Goal: Feedback & Contribution: Leave review/rating

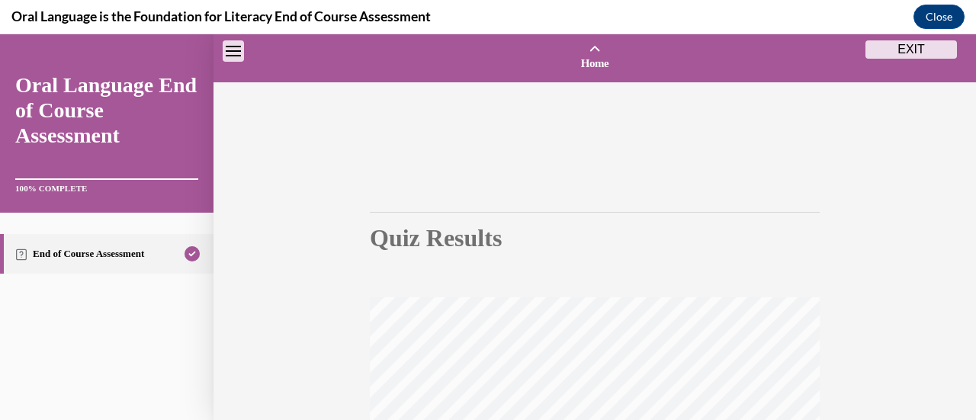
scroll to position [395, 0]
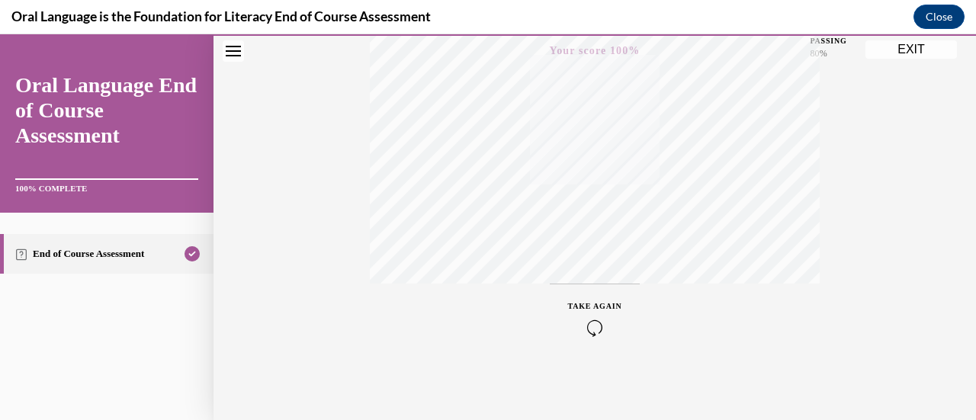
click at [915, 47] on button "EXIT" at bounding box center [911, 49] width 92 height 18
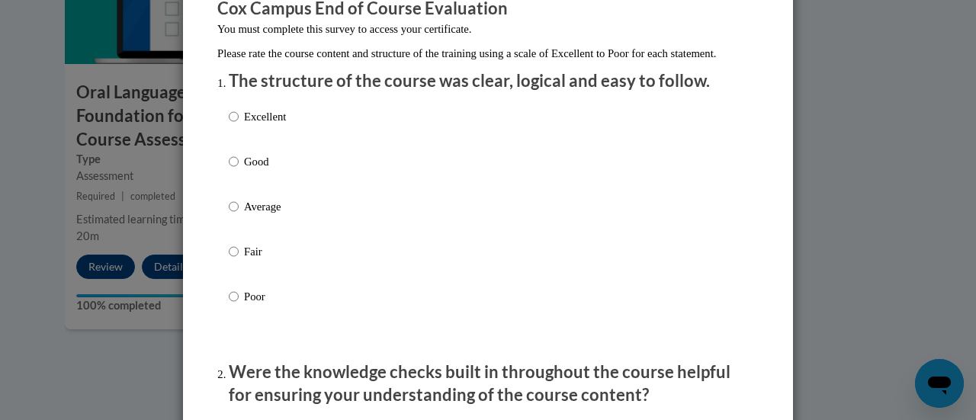
scroll to position [162, 0]
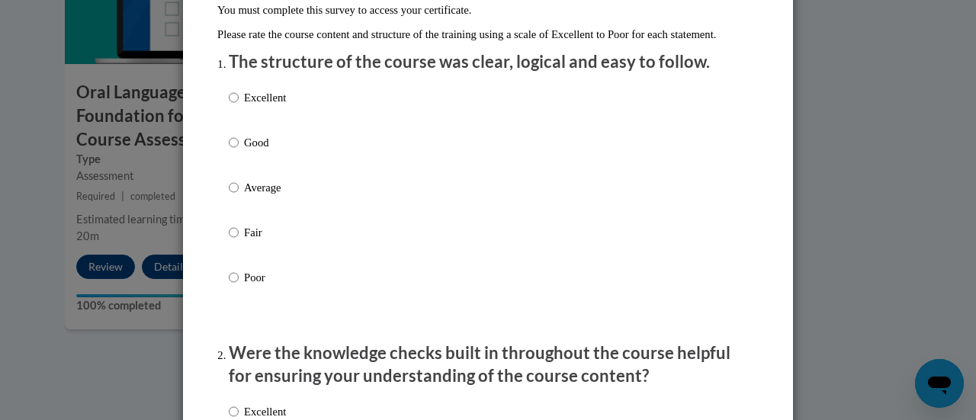
click at [269, 151] on p "Good" at bounding box center [265, 142] width 42 height 17
click at [239, 151] on input "Good" at bounding box center [234, 142] width 10 height 17
radio input "true"
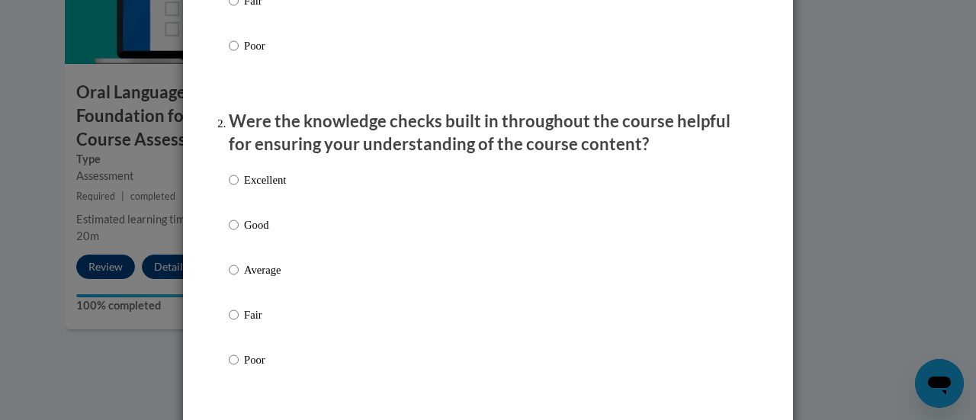
scroll to position [473, 0]
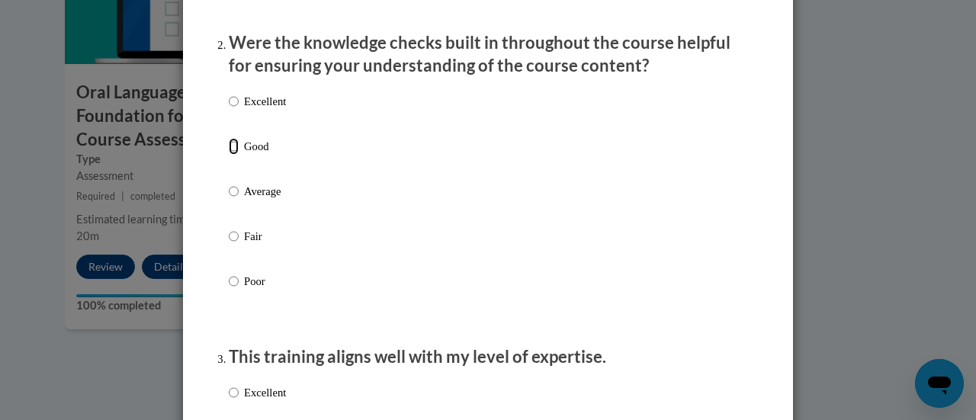
drag, startPoint x: 252, startPoint y: 144, endPoint x: 226, endPoint y: 157, distance: 29.7
click at [229, 155] on input "Good" at bounding box center [234, 146] width 10 height 17
radio input "true"
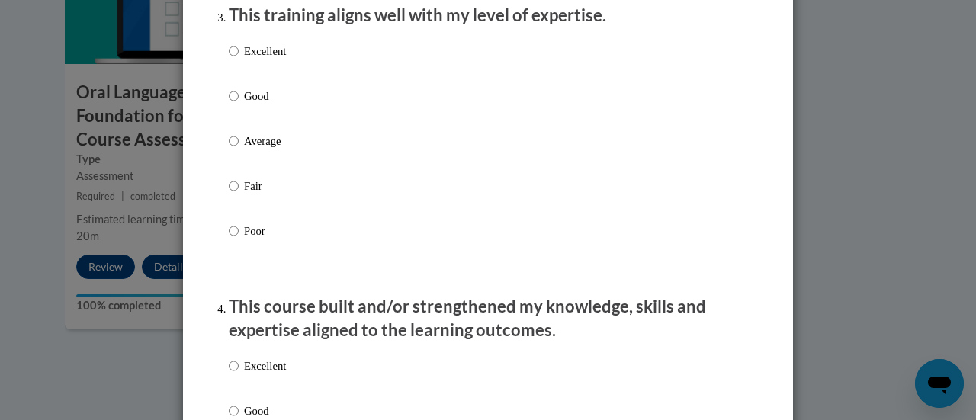
scroll to position [818, 0]
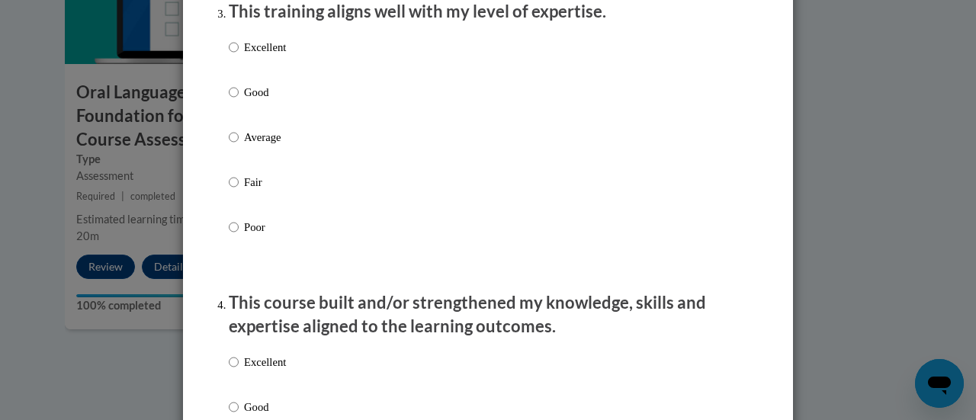
drag, startPoint x: 233, startPoint y: 111, endPoint x: 659, endPoint y: 191, distance: 433.1
drag, startPoint x: 659, startPoint y: 191, endPoint x: 255, endPoint y: 115, distance: 411.3
click at [255, 101] on p "Good" at bounding box center [265, 92] width 42 height 17
click at [230, 125] on label "Good" at bounding box center [257, 104] width 57 height 41
click at [230, 101] on input "Good" at bounding box center [234, 92] width 10 height 17
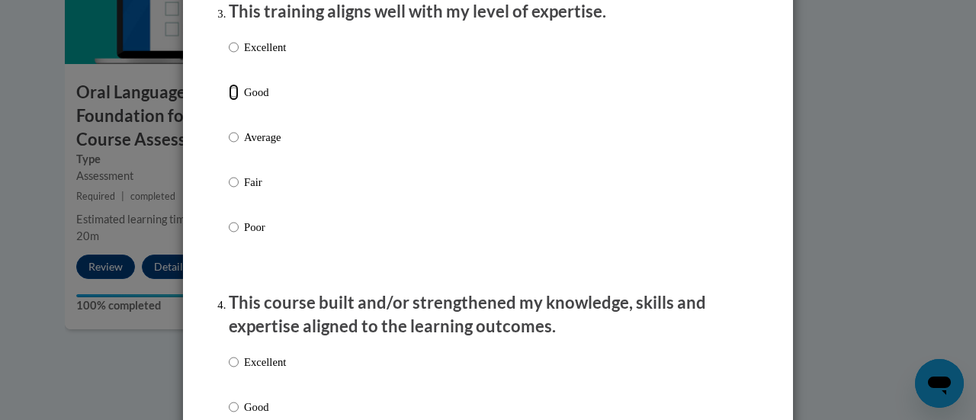
radio input "true"
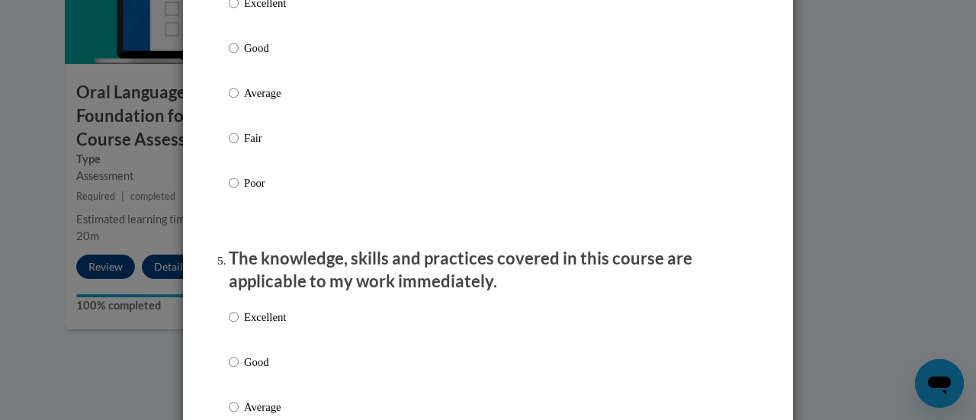
scroll to position [1178, 0]
click at [258, 56] on p "Good" at bounding box center [265, 47] width 42 height 17
click at [239, 56] on input "Good" at bounding box center [234, 47] width 10 height 17
radio input "true"
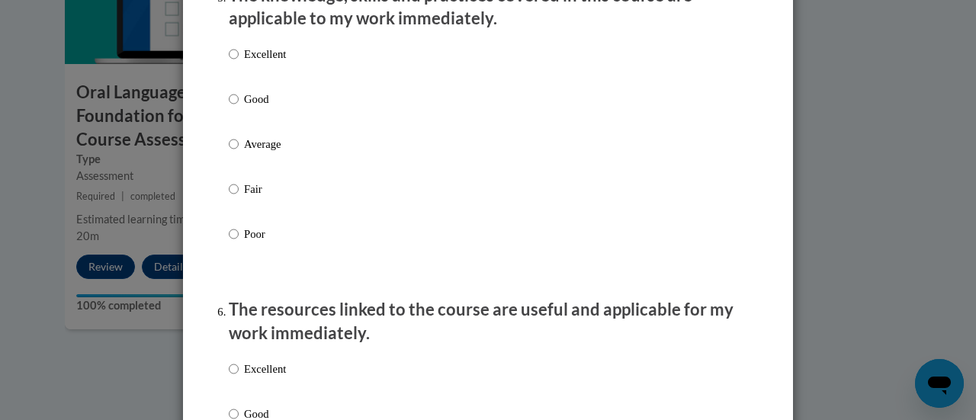
scroll to position [1424, 0]
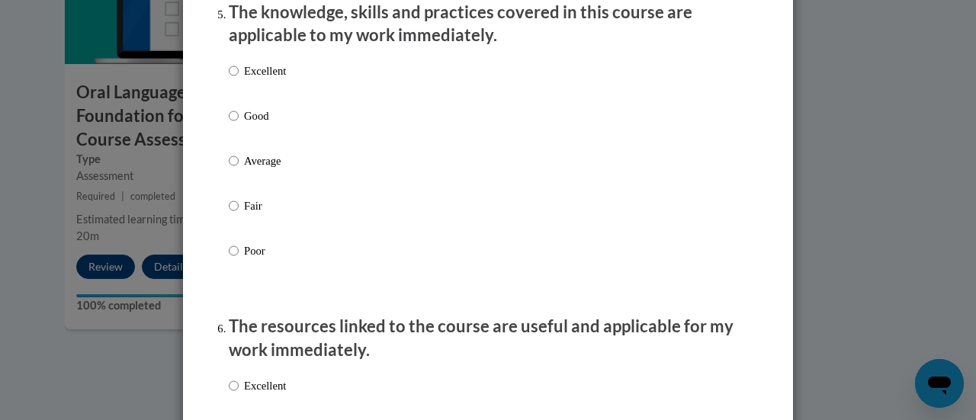
click at [258, 124] on p "Good" at bounding box center [265, 116] width 42 height 17
click at [239, 124] on input "Good" at bounding box center [234, 116] width 10 height 17
radio input "true"
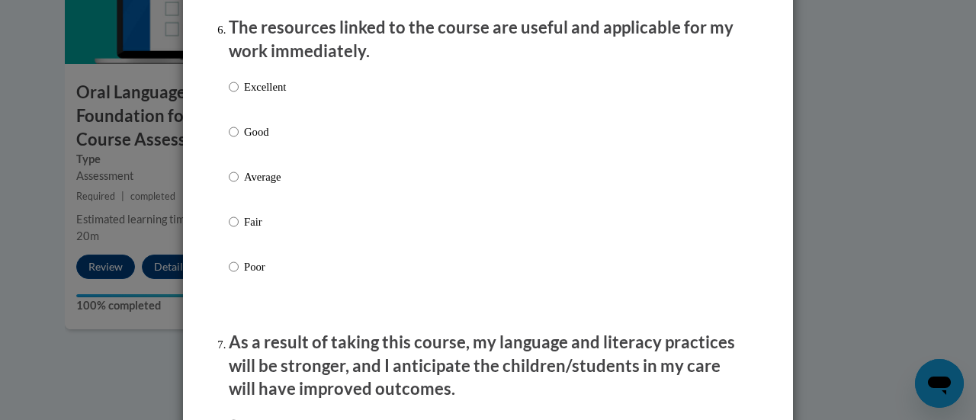
scroll to position [1723, 0]
click at [257, 156] on label "Good" at bounding box center [257, 144] width 57 height 41
click at [239, 140] on input "Good" at bounding box center [234, 132] width 10 height 17
radio input "true"
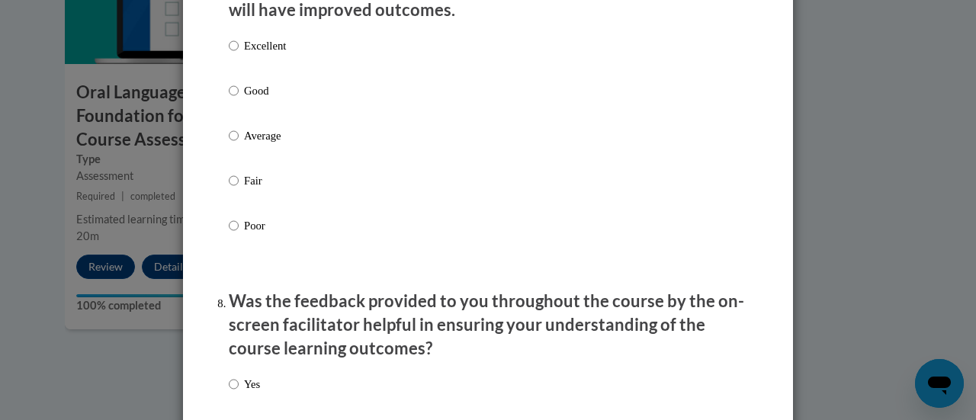
scroll to position [2105, 0]
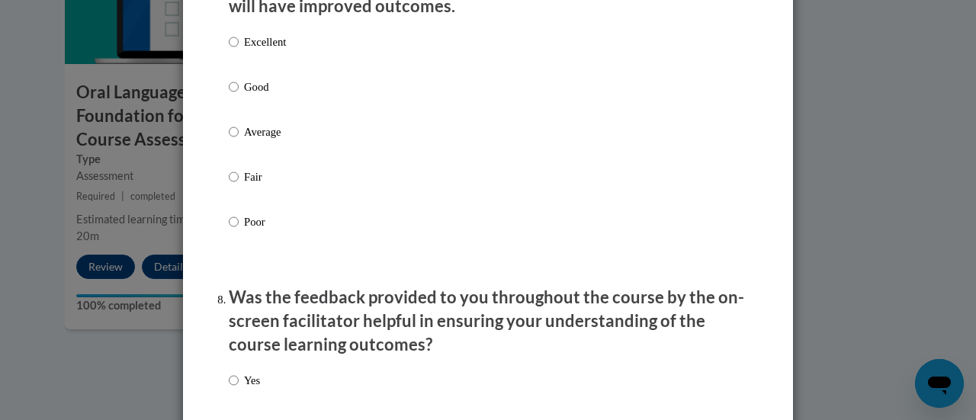
click at [259, 95] on p "Good" at bounding box center [265, 87] width 42 height 17
click at [239, 95] on input "Good" at bounding box center [234, 87] width 10 height 17
radio input "true"
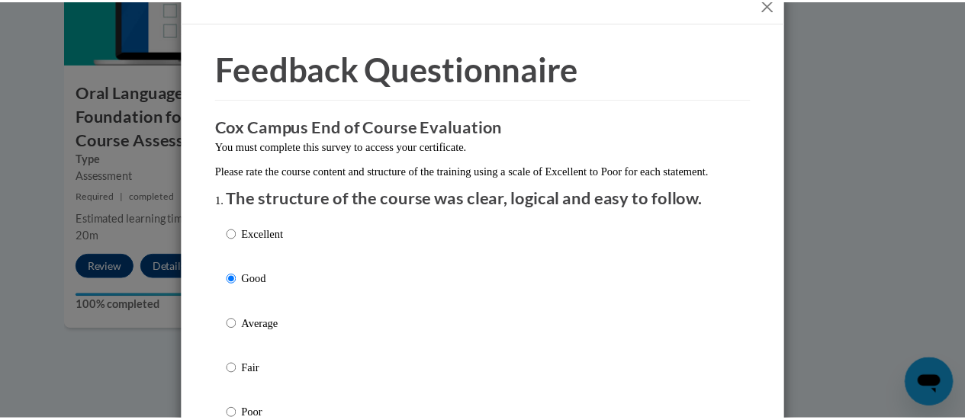
scroll to position [0, 0]
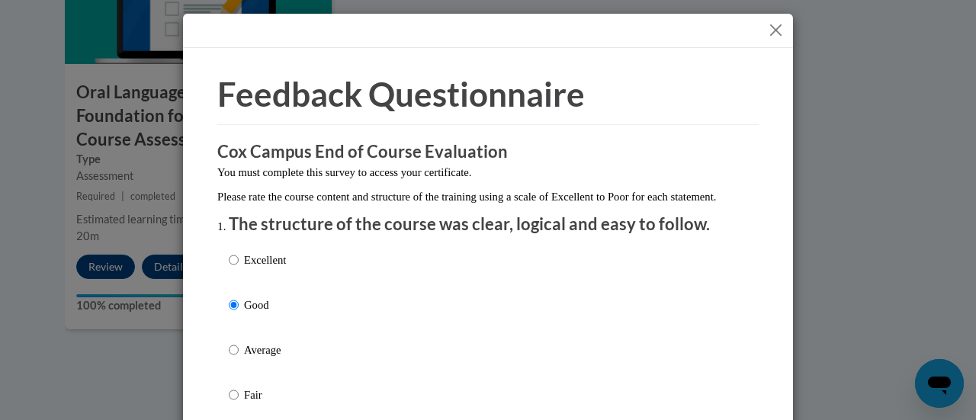
click at [769, 40] on div at bounding box center [488, 31] width 610 height 34
click at [780, 21] on div at bounding box center [488, 31] width 610 height 34
click at [767, 33] on button "Close" at bounding box center [775, 30] width 19 height 19
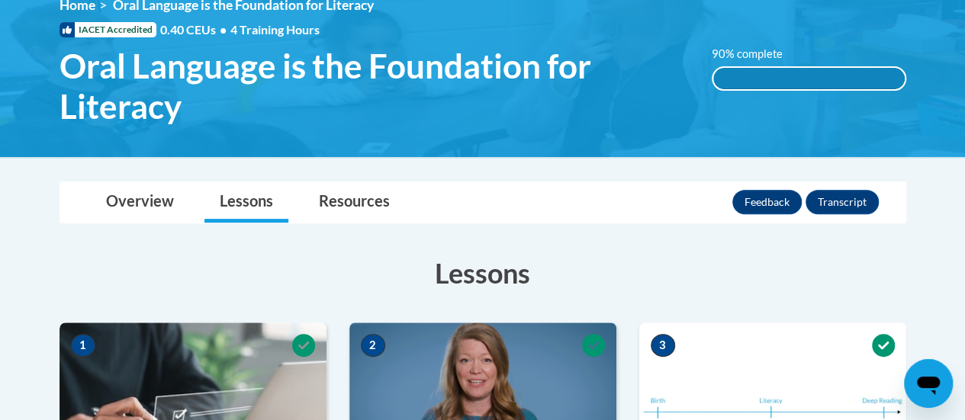
scroll to position [237, 0]
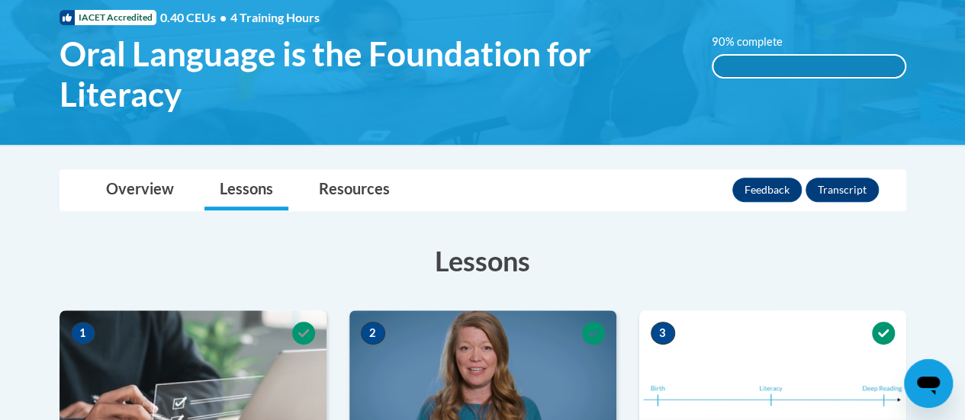
click at [360, 108] on span "Oral Language is the Foundation for Literacy" at bounding box center [373, 74] width 629 height 81
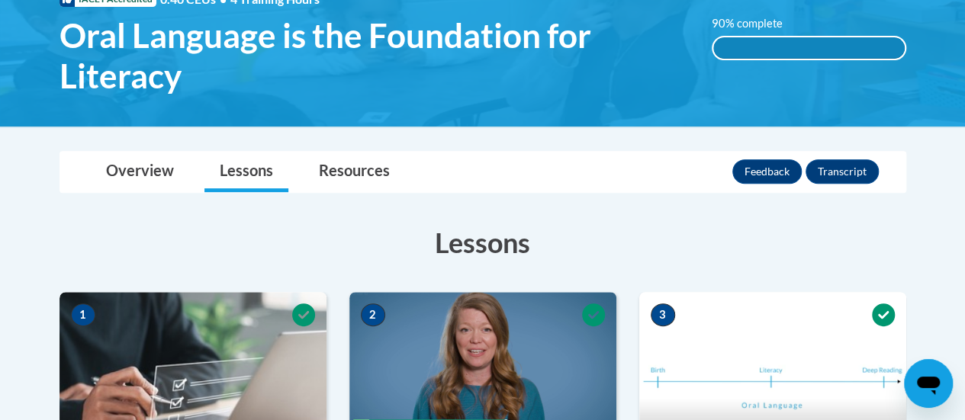
scroll to position [250, 0]
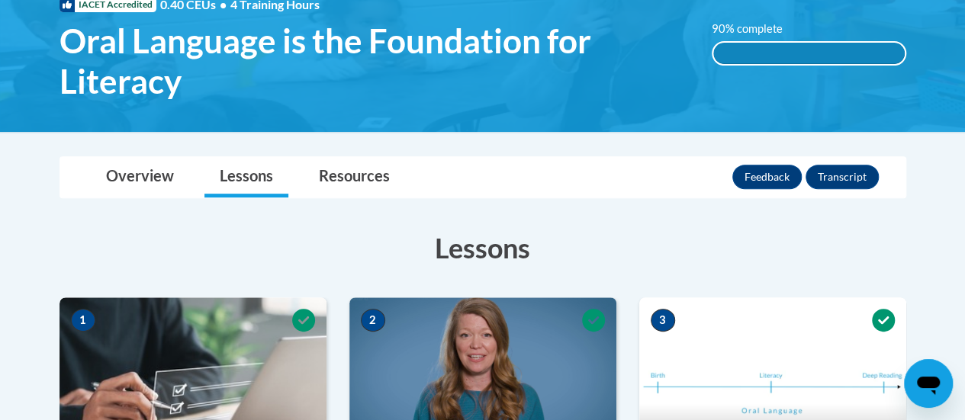
click at [798, 47] on div "90% complete" at bounding box center [808, 53] width 191 height 21
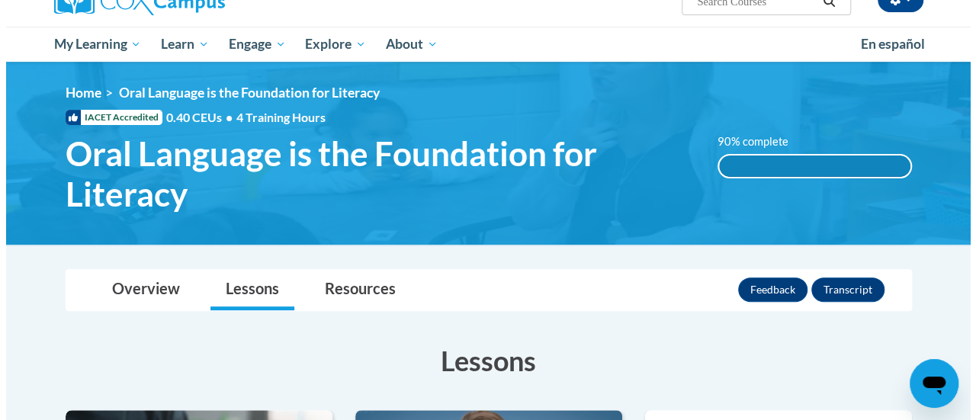
scroll to position [152, 0]
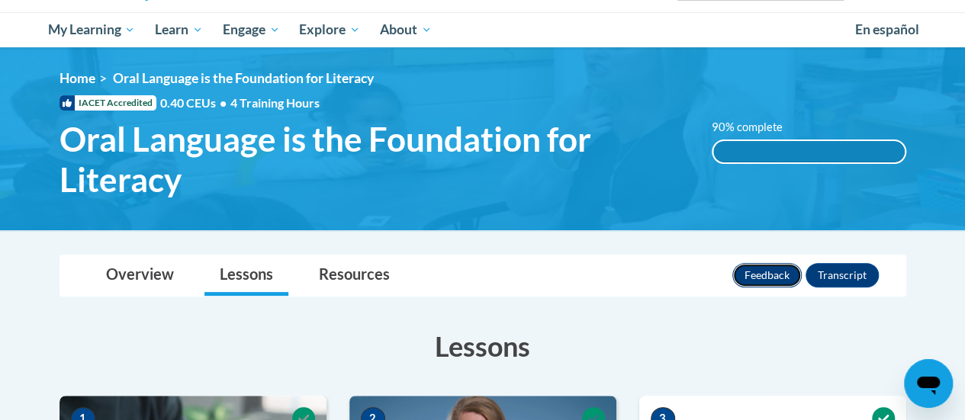
click at [764, 281] on button "Feedback" at bounding box center [766, 275] width 69 height 24
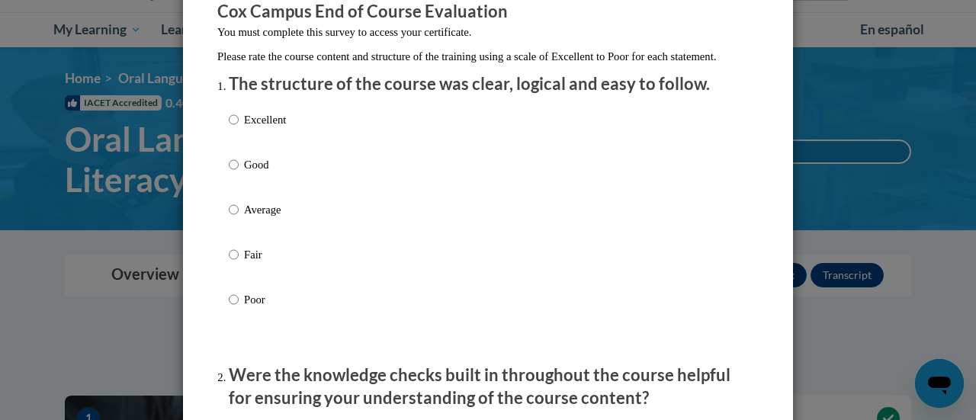
scroll to position [140, 0]
click at [255, 172] on div "Excellent Good Average Fair Poor" at bounding box center [257, 222] width 57 height 236
click at [250, 173] on p "Good" at bounding box center [265, 164] width 42 height 17
click at [239, 173] on input "Good" at bounding box center [234, 164] width 10 height 17
radio input "true"
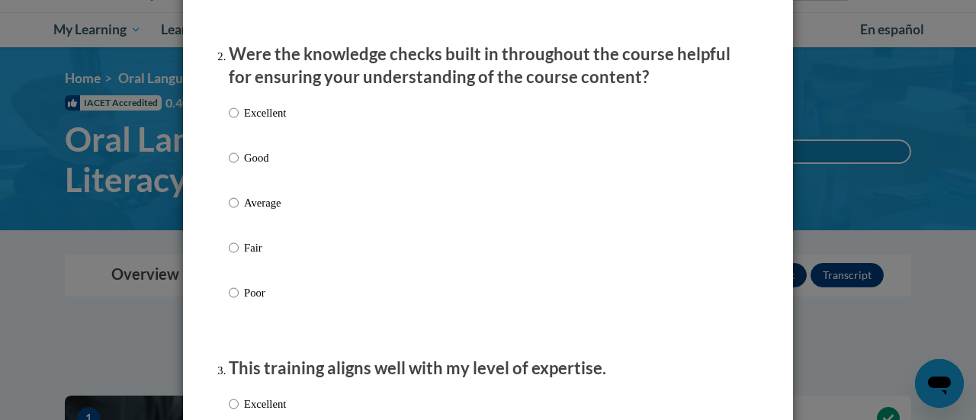
scroll to position [475, 0]
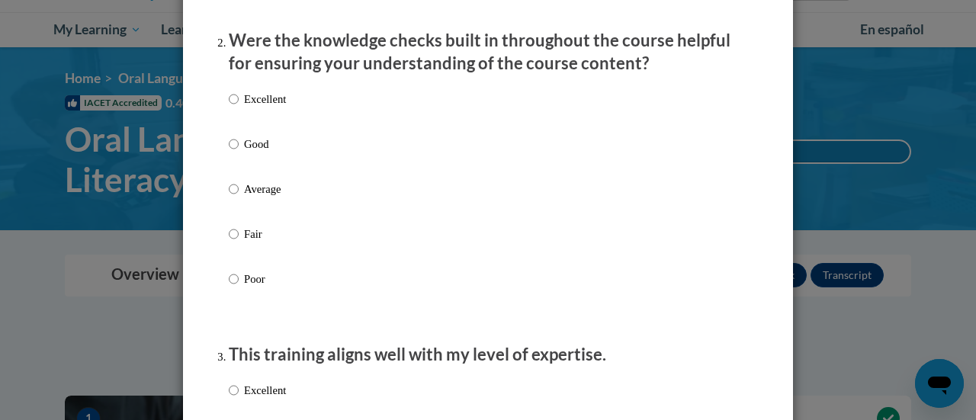
click at [250, 177] on label "Good" at bounding box center [257, 156] width 57 height 41
click at [239, 153] on input "Good" at bounding box center [234, 144] width 10 height 17
radio input "true"
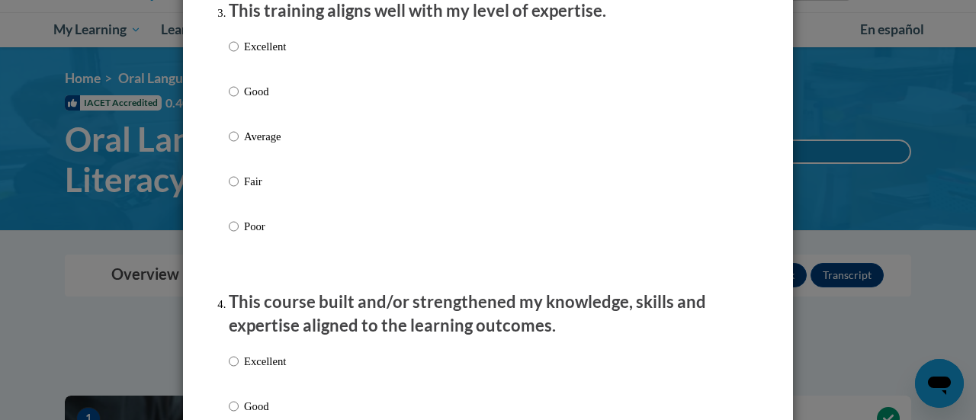
scroll to position [820, 0]
click at [244, 95] on div "Excellent Good Average Fair Poor" at bounding box center [257, 148] width 57 height 236
click at [247, 99] on p "Good" at bounding box center [265, 90] width 42 height 17
click at [239, 99] on input "Good" at bounding box center [234, 90] width 10 height 17
radio input "true"
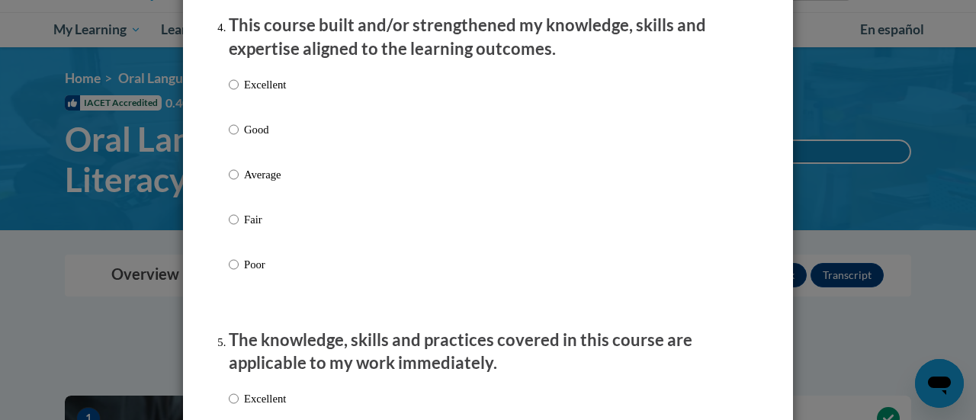
scroll to position [1095, 0]
click at [250, 153] on label "Good" at bounding box center [257, 142] width 57 height 41
click at [239, 139] on input "Good" at bounding box center [234, 130] width 10 height 17
radio input "true"
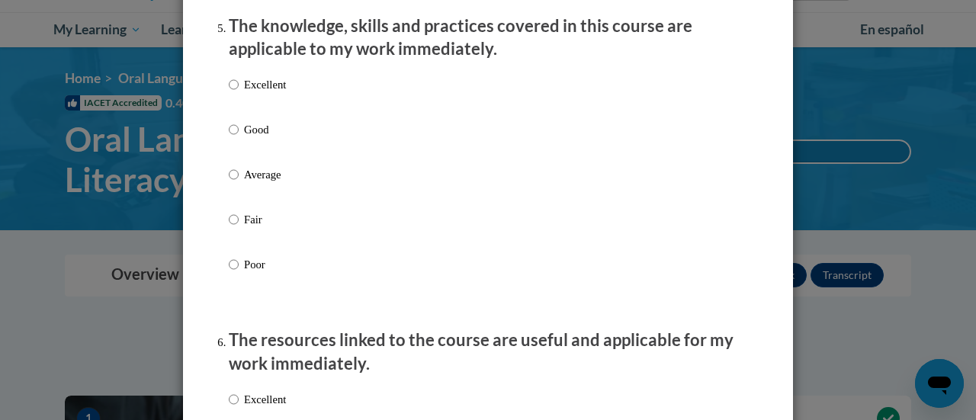
scroll to position [1424, 0]
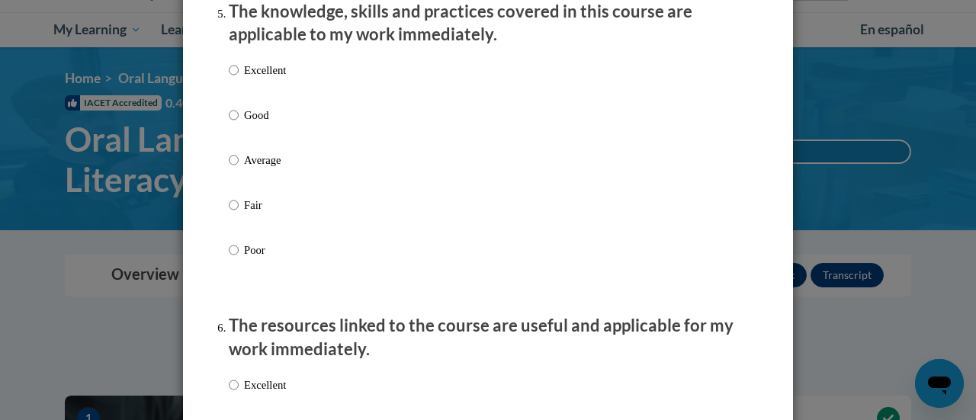
click at [258, 124] on p "Good" at bounding box center [265, 115] width 42 height 17
click at [239, 124] on input "Good" at bounding box center [234, 115] width 10 height 17
radio input "true"
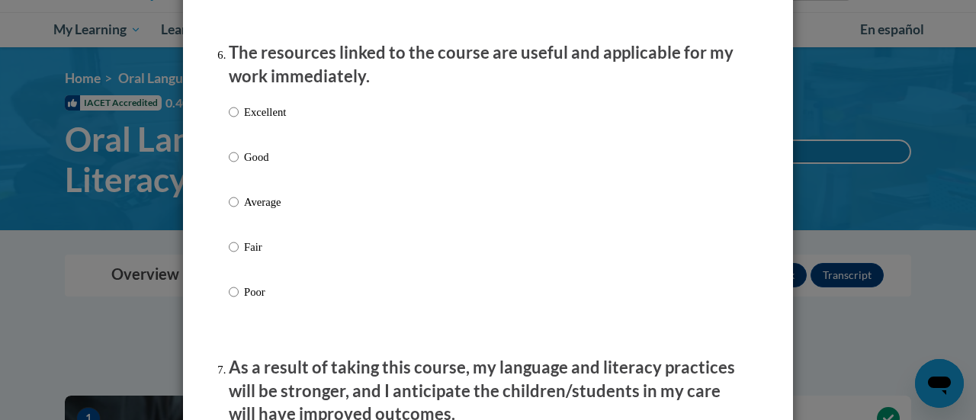
click at [265, 165] on p "Good" at bounding box center [265, 157] width 42 height 17
click at [239, 165] on input "Good" at bounding box center [234, 157] width 10 height 17
radio input "true"
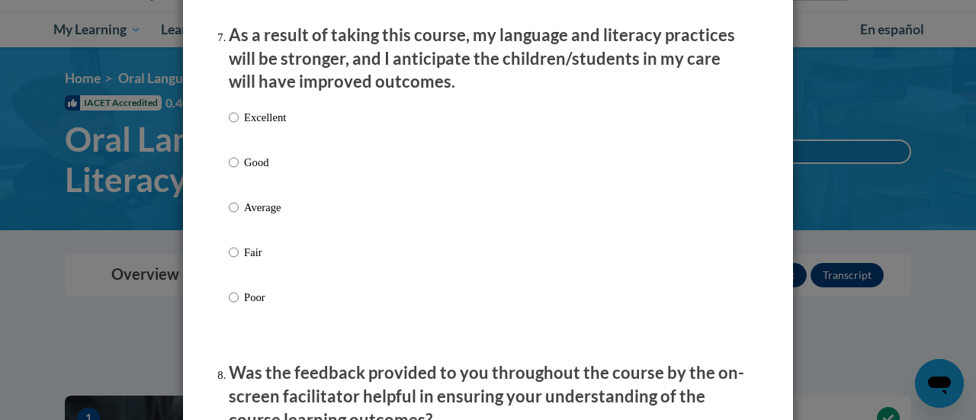
click at [265, 171] on p "Good" at bounding box center [265, 162] width 42 height 17
click at [239, 171] on input "Good" at bounding box center [234, 162] width 10 height 17
radio input "true"
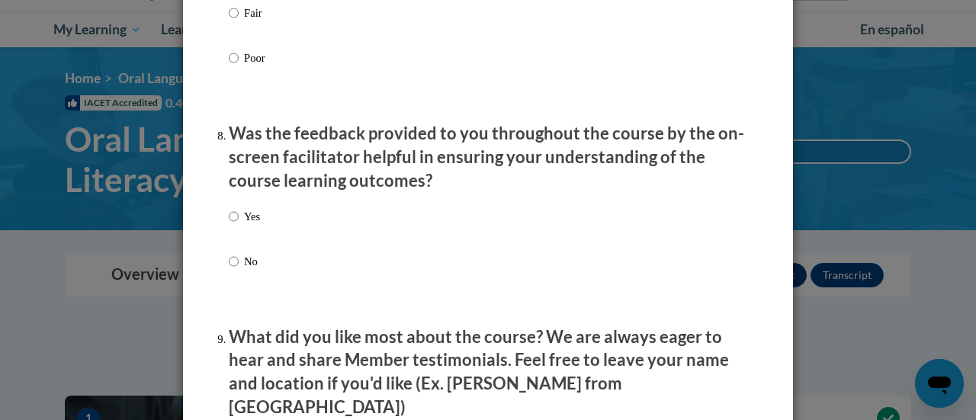
scroll to position [2272, 0]
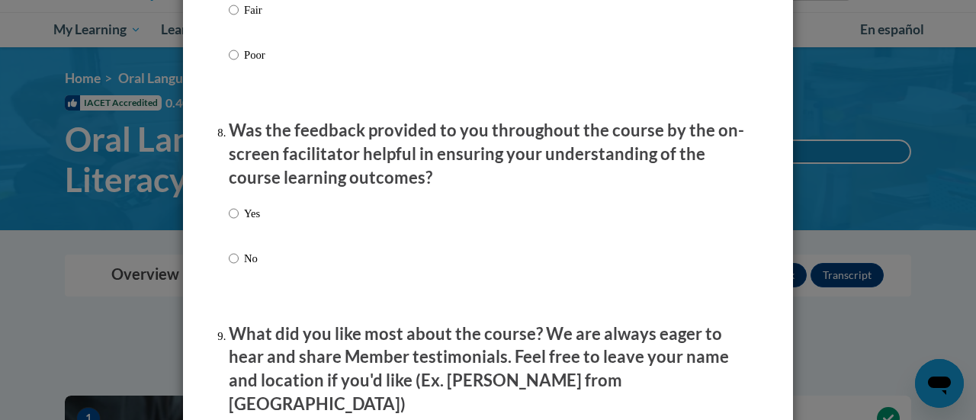
click at [233, 223] on label "Yes" at bounding box center [244, 225] width 31 height 41
click at [233, 222] on input "Yes" at bounding box center [234, 213] width 10 height 17
radio input "true"
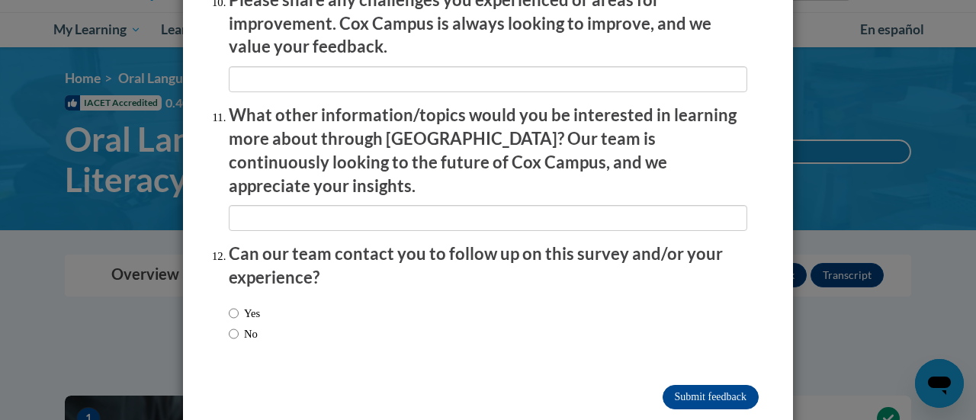
scroll to position [2745, 0]
click at [251, 326] on label "No" at bounding box center [243, 334] width 29 height 17
click at [239, 326] on input "No" at bounding box center [234, 334] width 10 height 17
radio input "true"
click at [682, 385] on input "Submit feedback" at bounding box center [711, 397] width 96 height 24
